Goal: Information Seeking & Learning: Check status

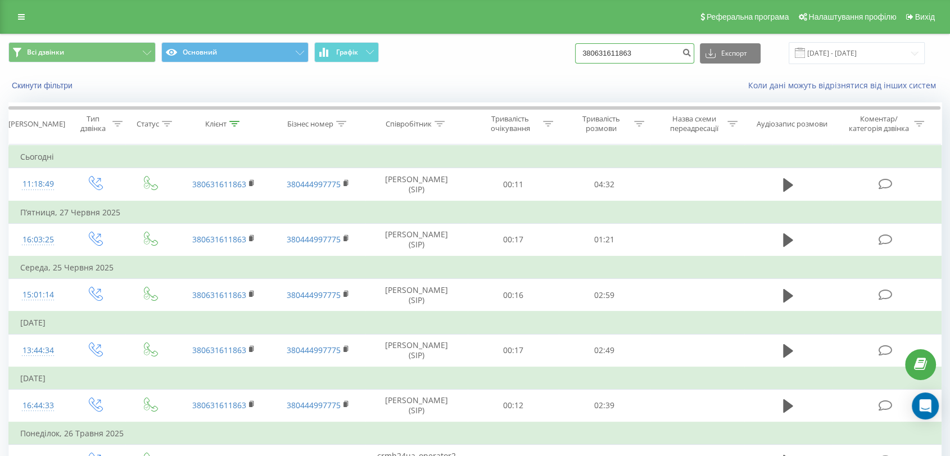
click at [644, 55] on input "380631611863" at bounding box center [634, 53] width 119 height 20
paste input "61816331"
type input "380661816331"
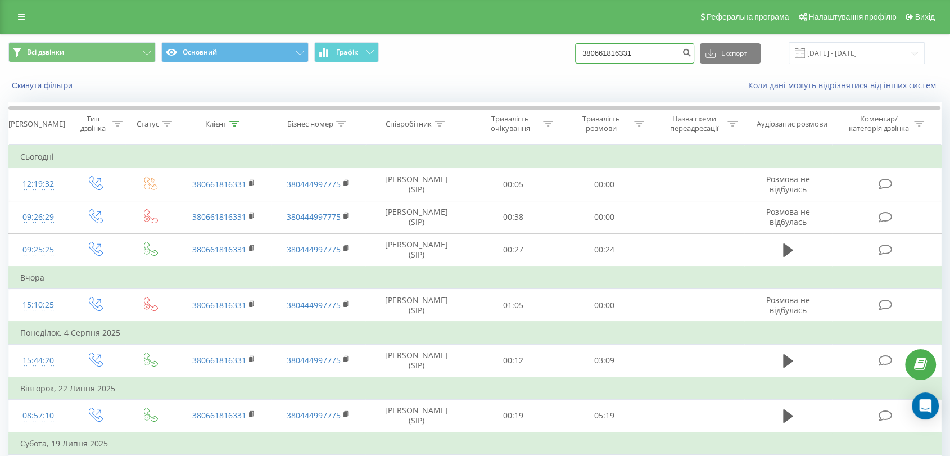
click at [621, 55] on input "380661816331" at bounding box center [634, 53] width 119 height 20
paste input "931068716"
type input "380931068716"
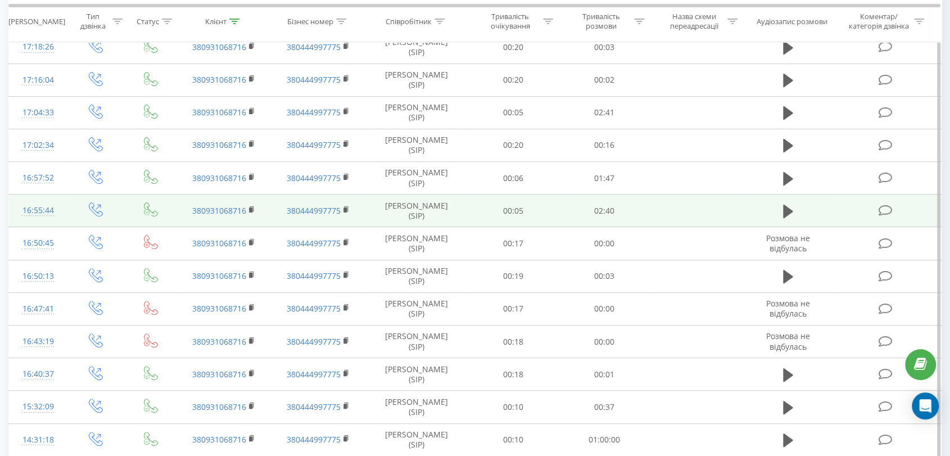
scroll to position [312, 0]
